Goal: Navigation & Orientation: Find specific page/section

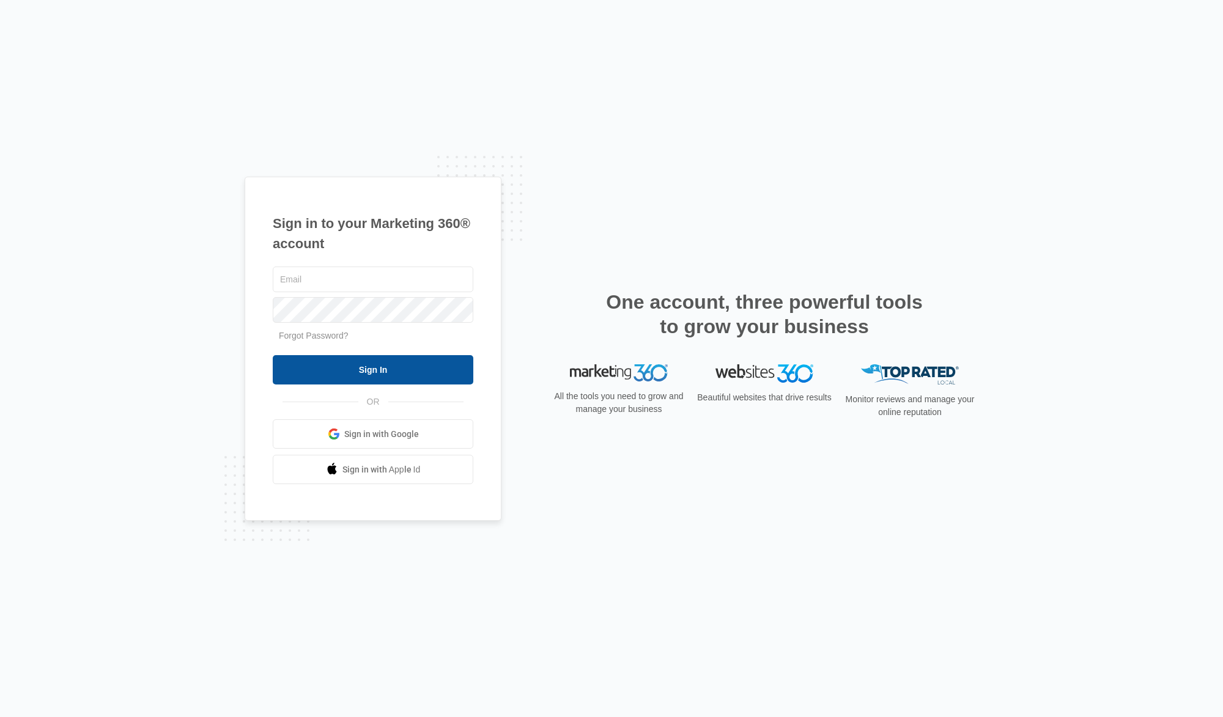
type input "[EMAIL_ADDRESS][DOMAIN_NAME]"
click at [372, 373] on input "Sign In" at bounding box center [373, 369] width 201 height 29
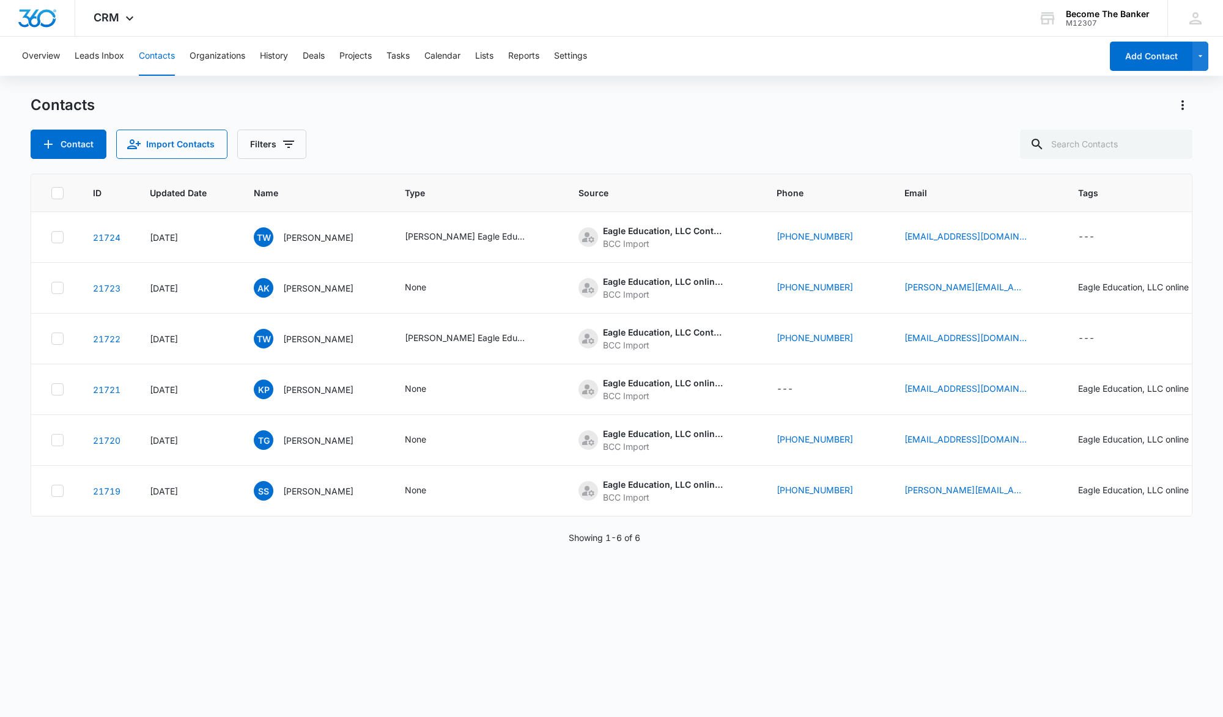
click at [158, 55] on button "Contacts" at bounding box center [157, 56] width 36 height 39
click at [211, 56] on button "Organizations" at bounding box center [218, 56] width 56 height 39
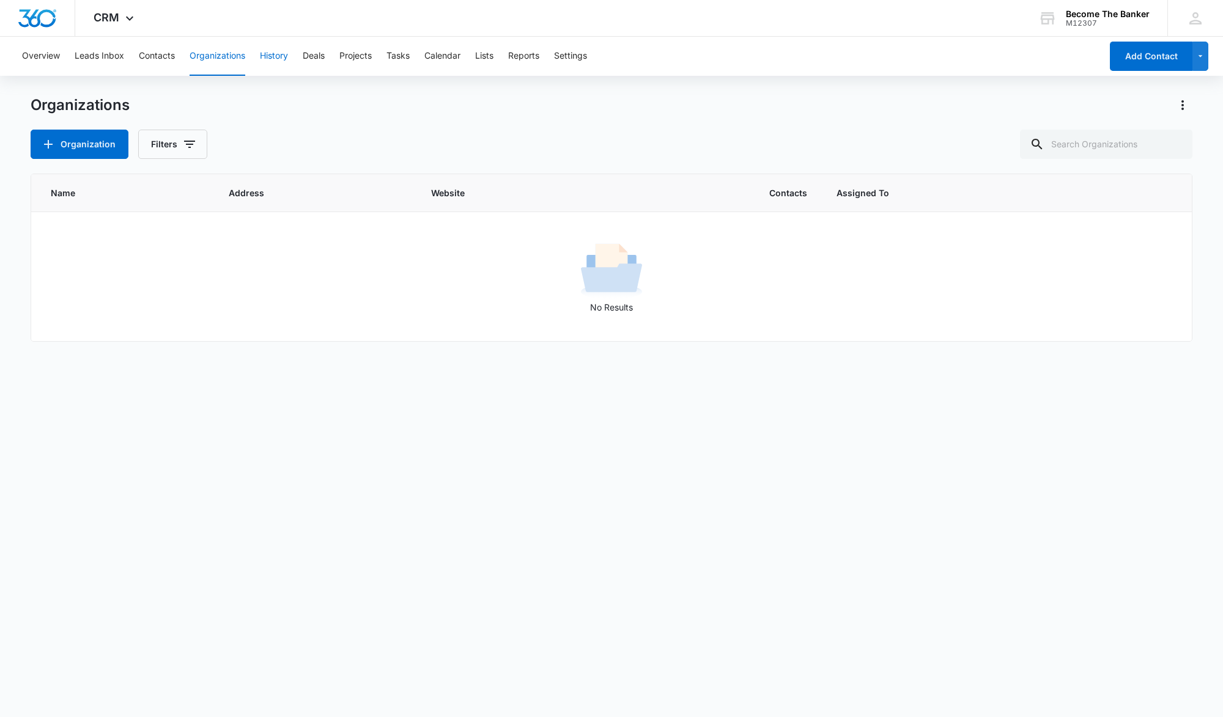
click at [271, 56] on button "History" at bounding box center [274, 56] width 28 height 39
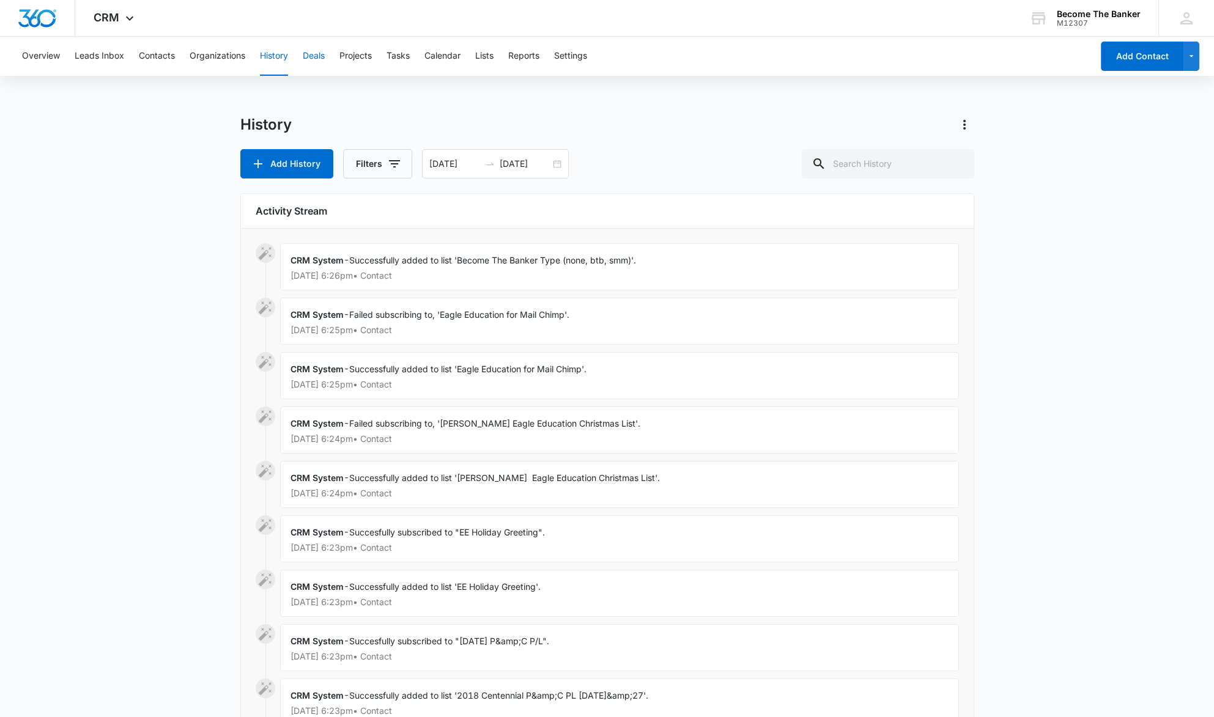
click at [319, 54] on button "Deals" at bounding box center [314, 56] width 22 height 39
